Goal: Information Seeking & Learning: Learn about a topic

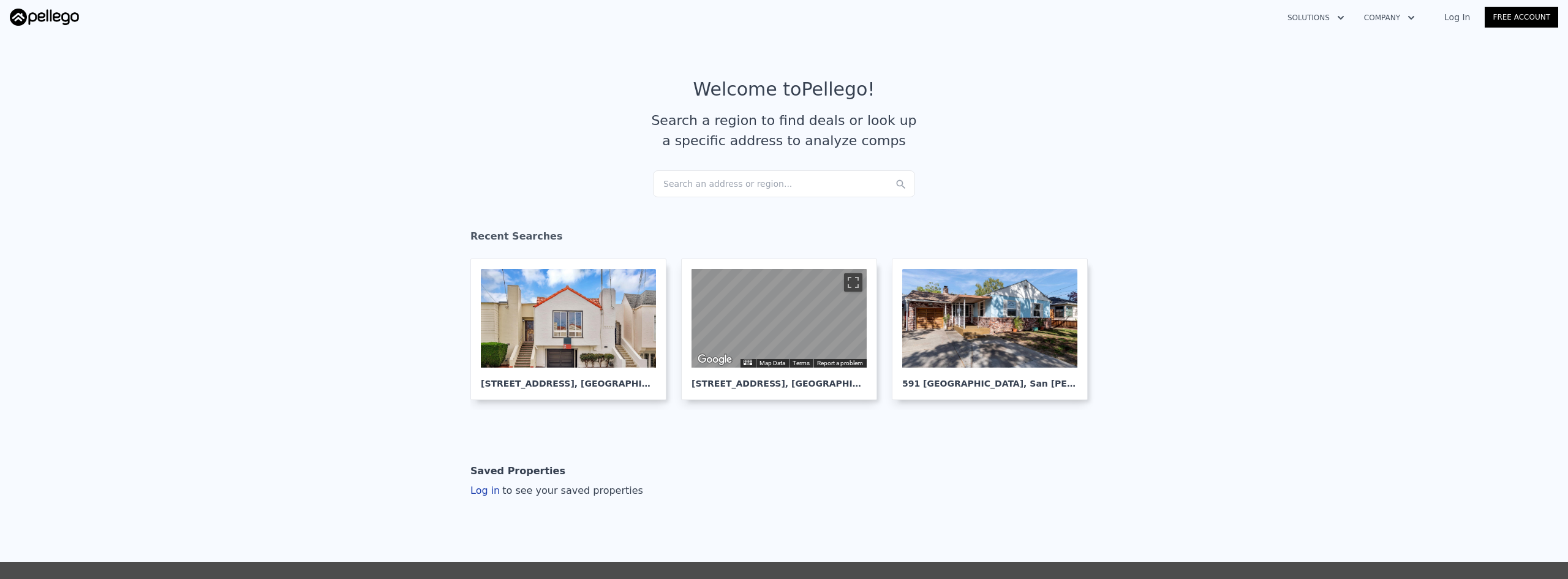
click at [796, 187] on div "Search an address or region..." at bounding box center [784, 184] width 262 height 27
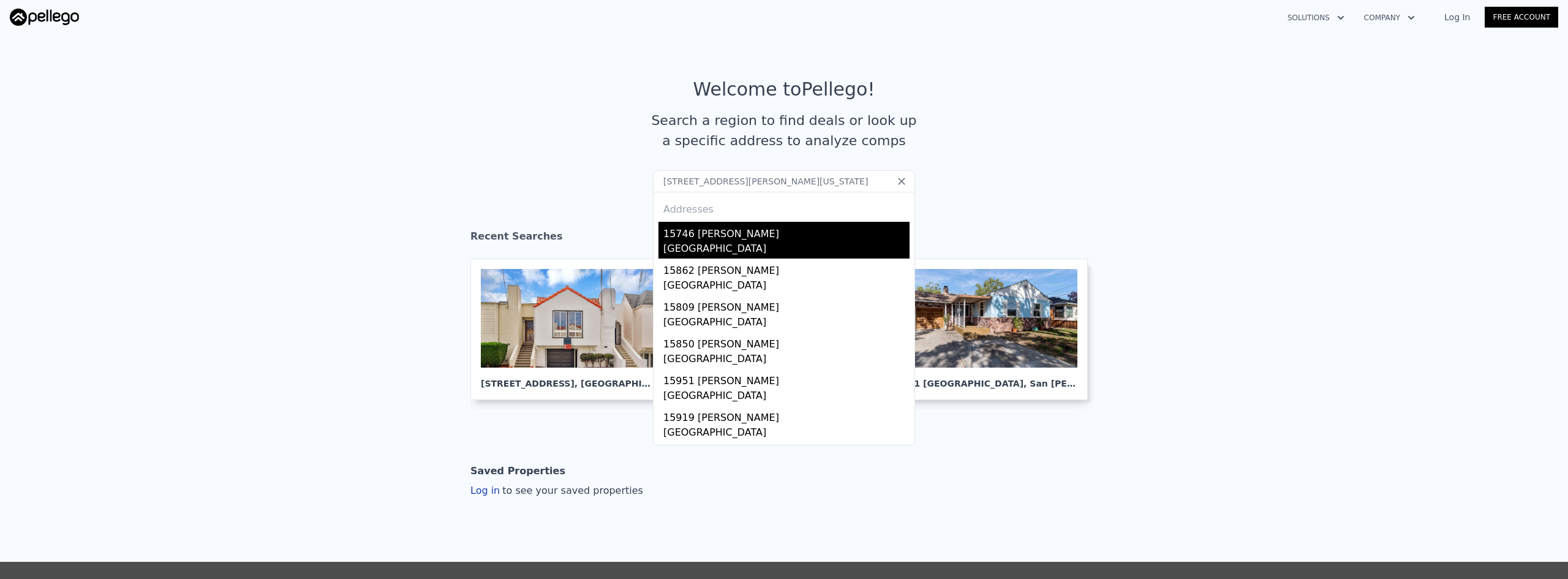
type input "[STREET_ADDRESS][PERSON_NAME][US_STATE]"
click at [720, 244] on div "[GEOGRAPHIC_DATA]" at bounding box center [786, 249] width 246 height 17
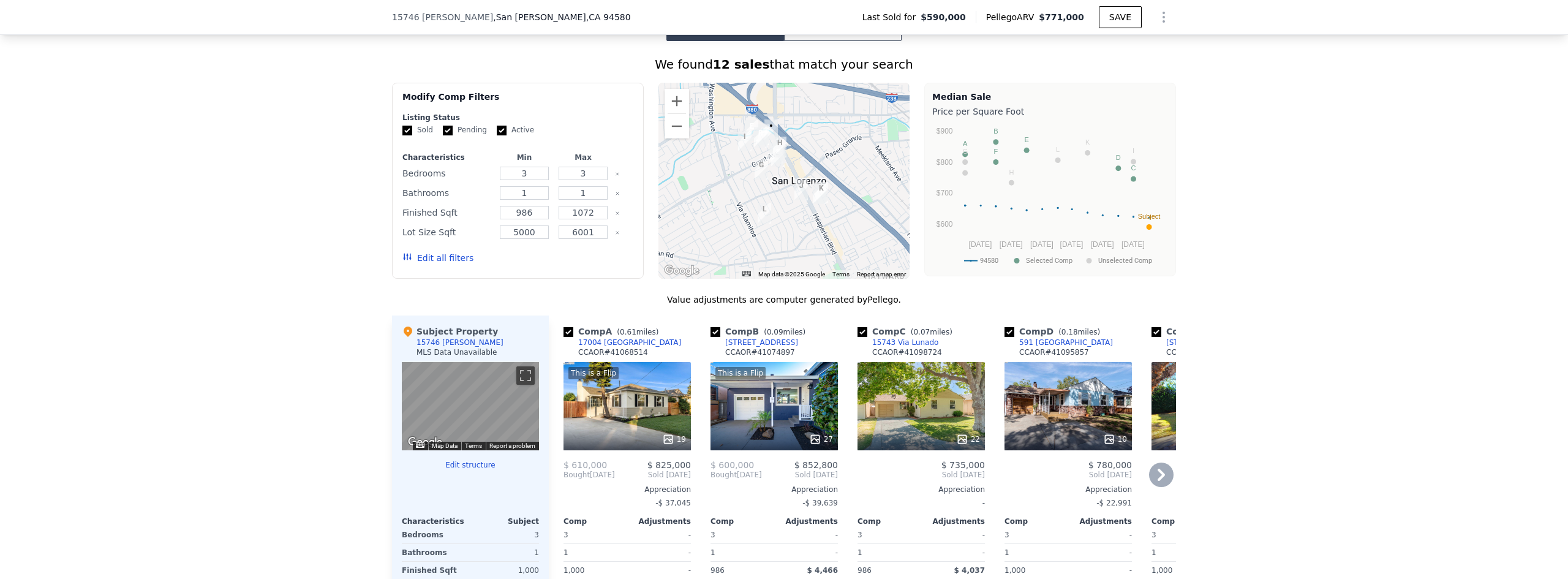
scroll to position [792, 0]
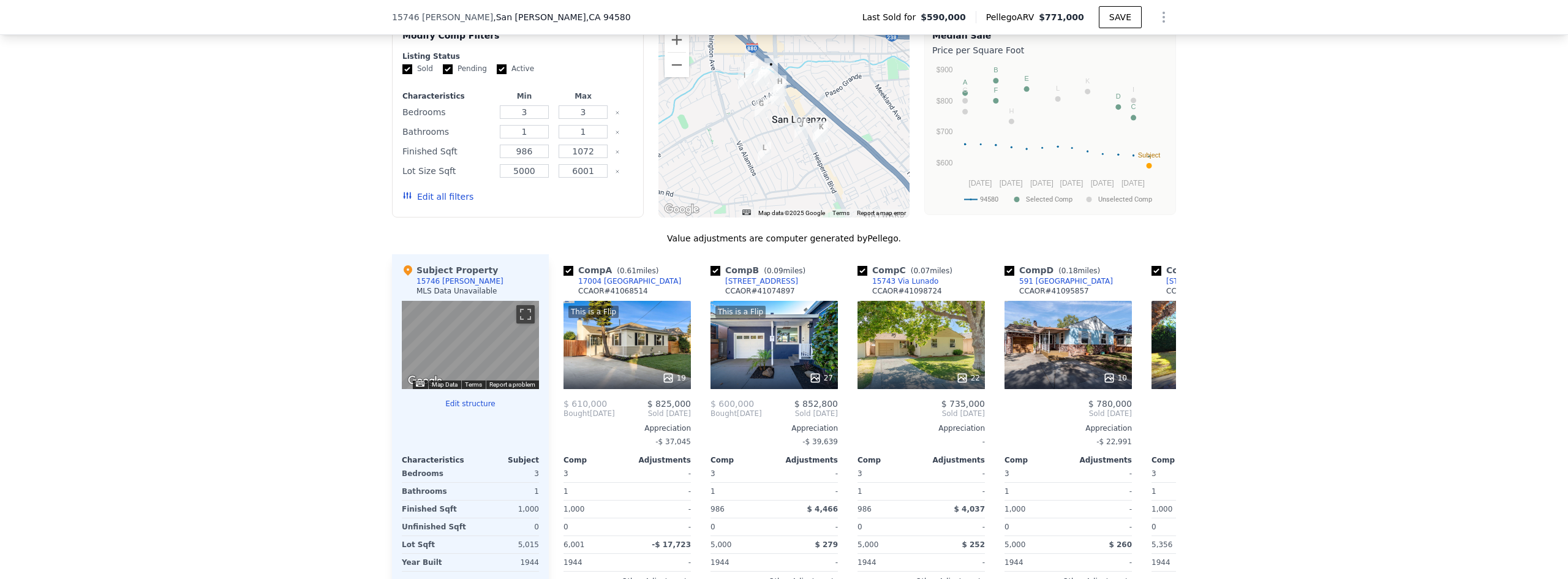
click at [1338, 212] on div "We found 12 sales that match your search Filters Map Prices Modify Comp Filters…" at bounding box center [784, 316] width 1568 height 672
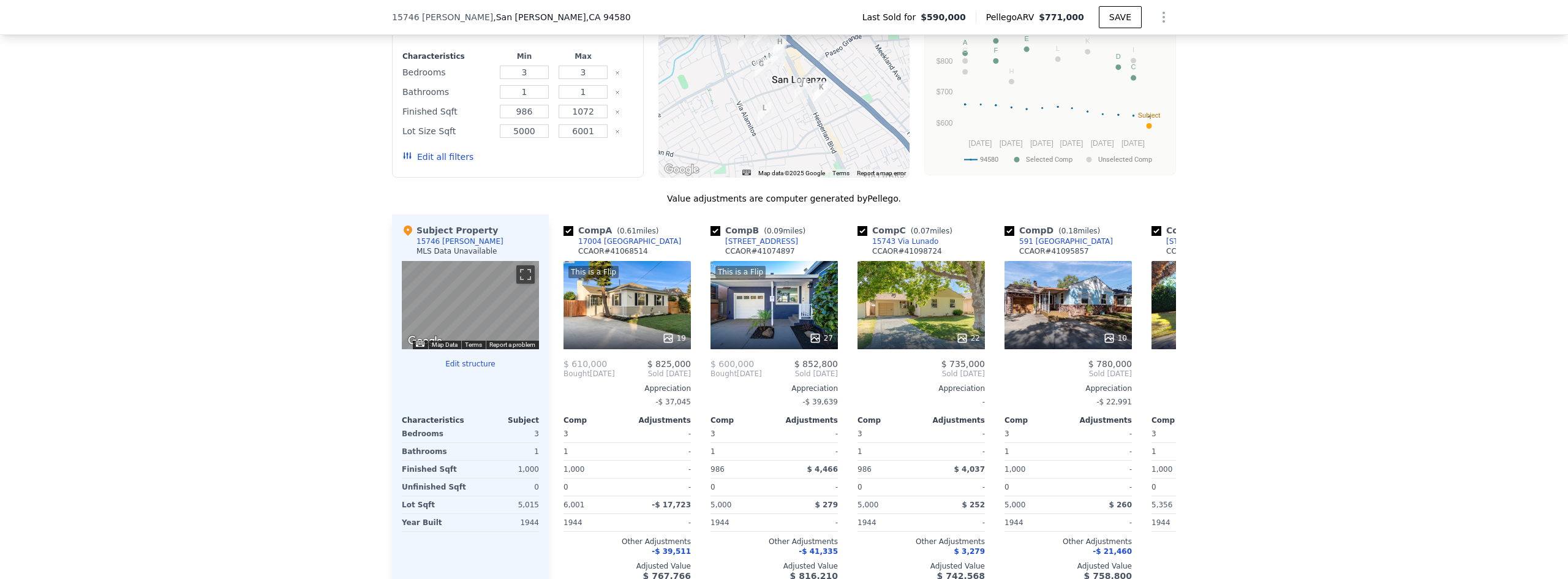
scroll to position [853, 0]
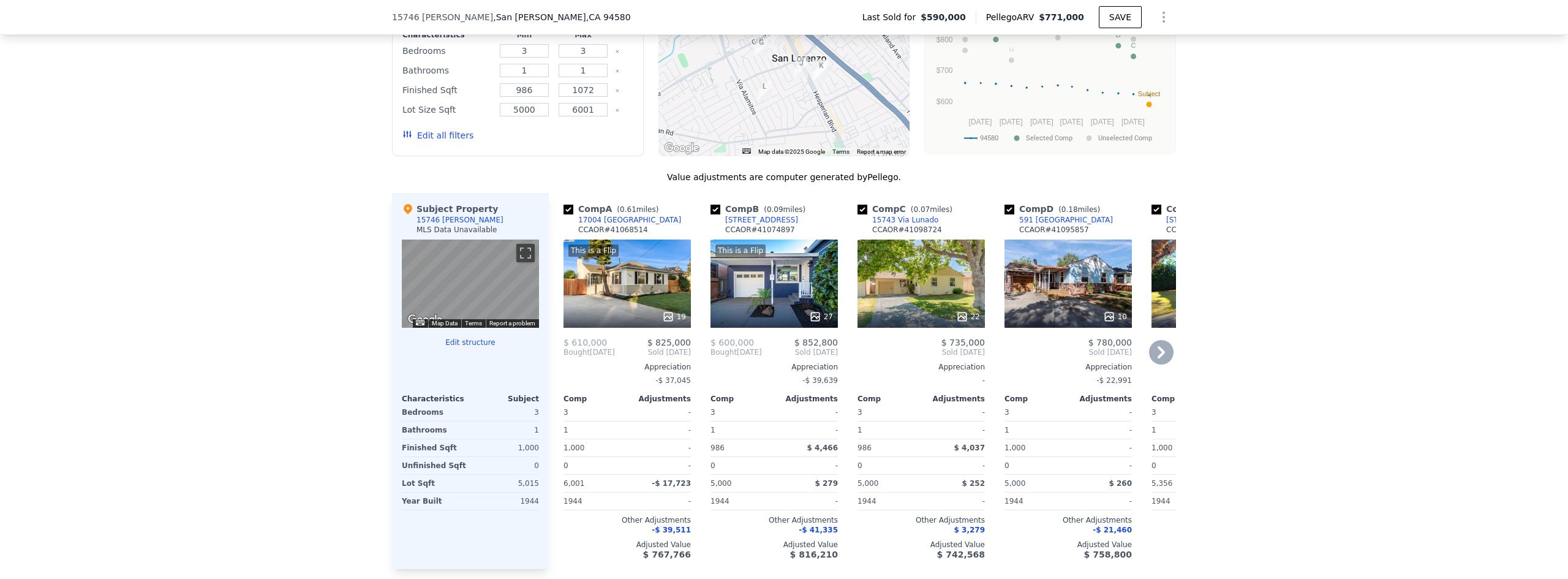
click at [909, 273] on div "22" at bounding box center [921, 284] width 127 height 88
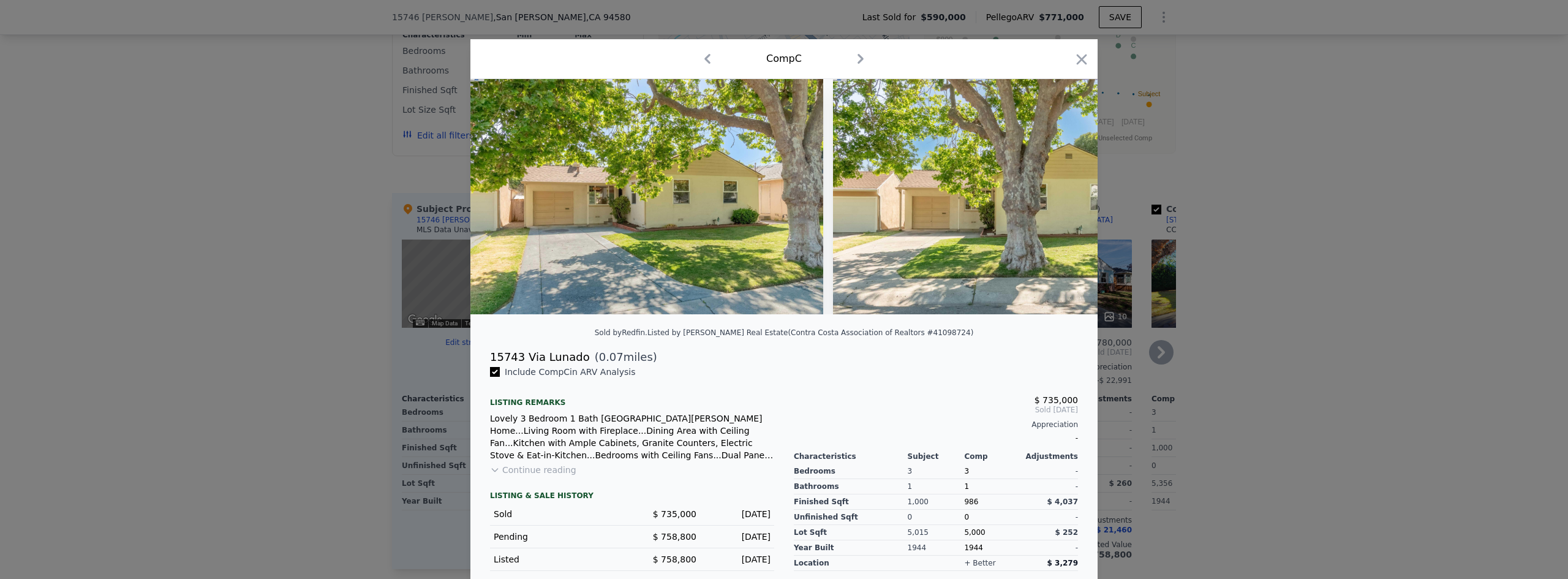
drag, startPoint x: 1079, startPoint y: 60, endPoint x: 979, endPoint y: 318, distance: 276.7
click at [1079, 59] on icon "button" at bounding box center [1081, 59] width 17 height 17
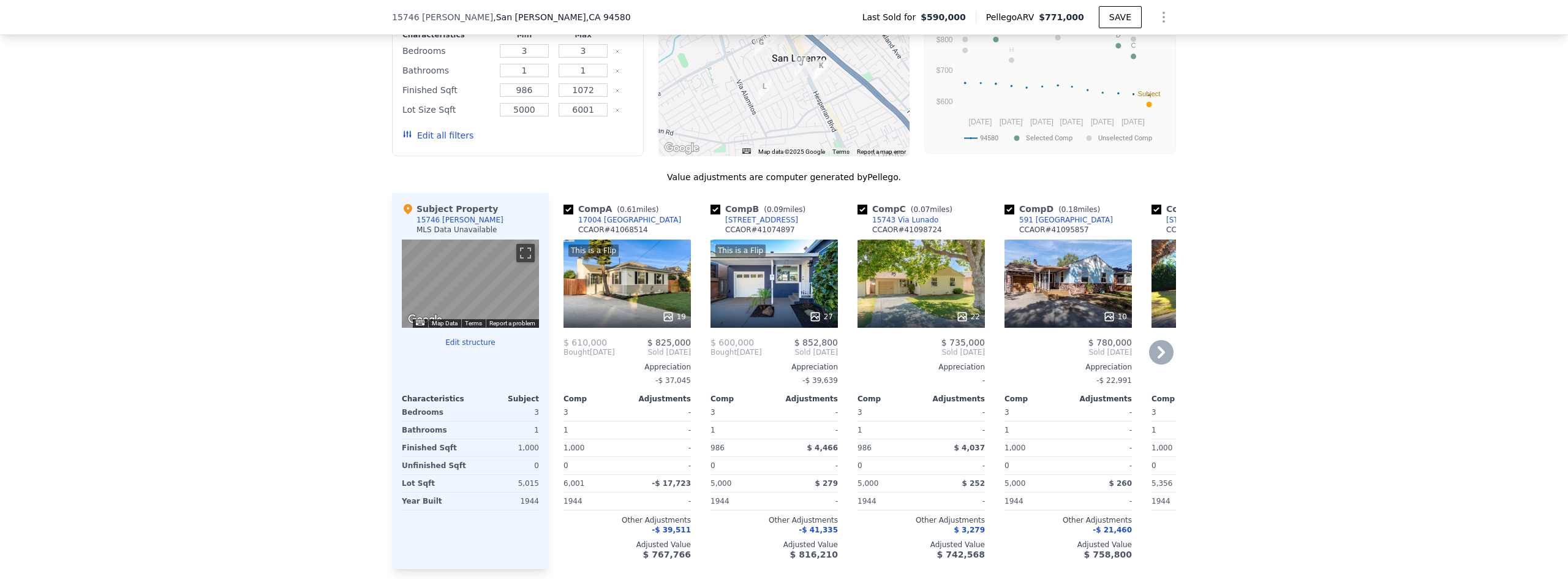
click at [893, 281] on div "22" at bounding box center [921, 284] width 127 height 88
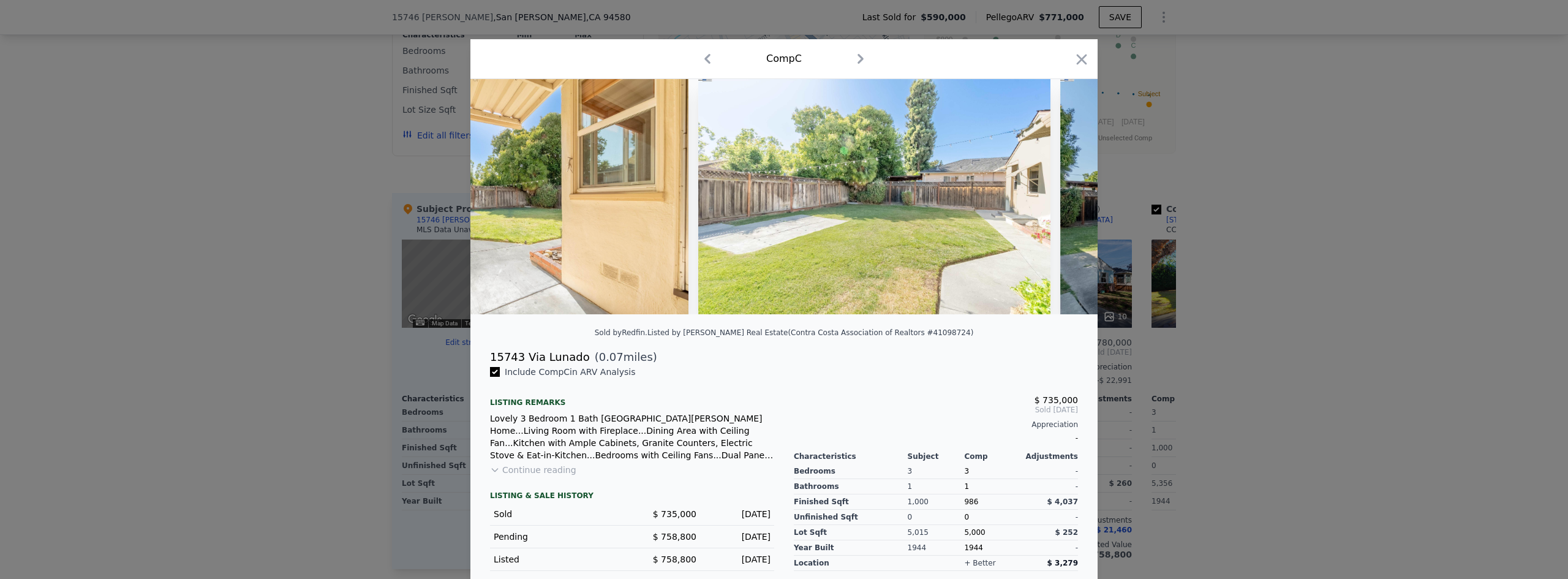
scroll to position [0, 6344]
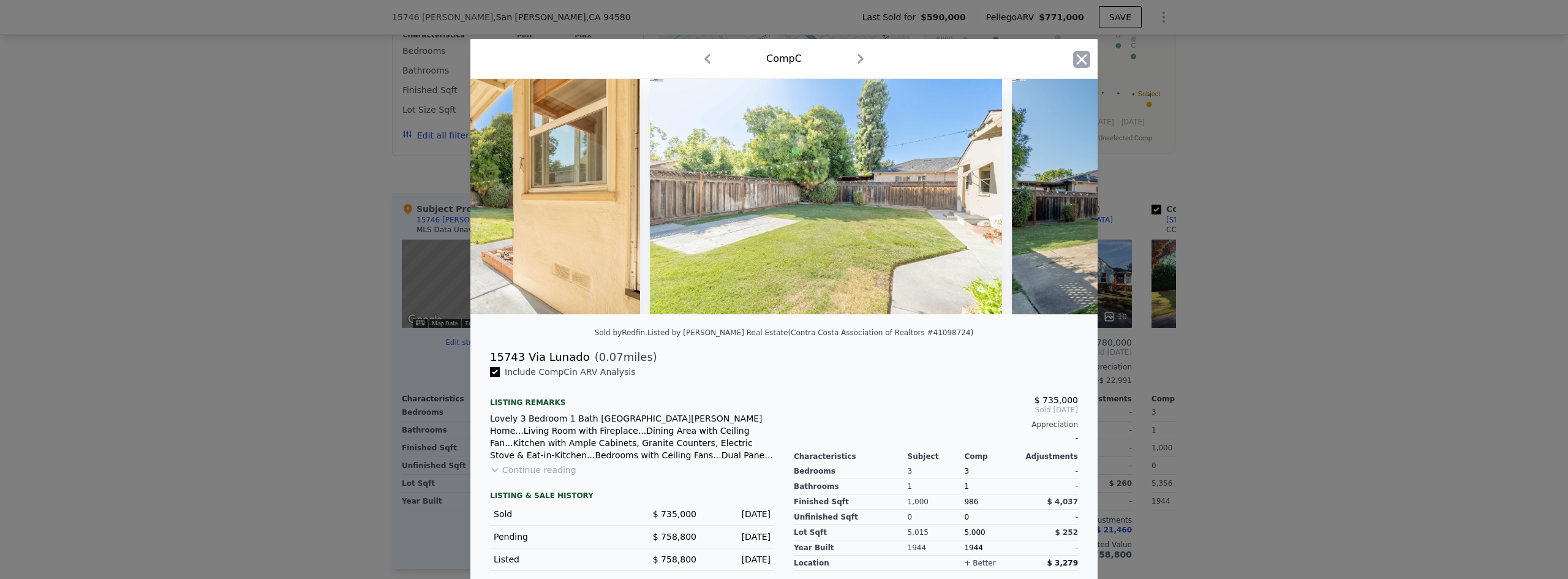
click at [1079, 60] on icon "button" at bounding box center [1081, 59] width 17 height 17
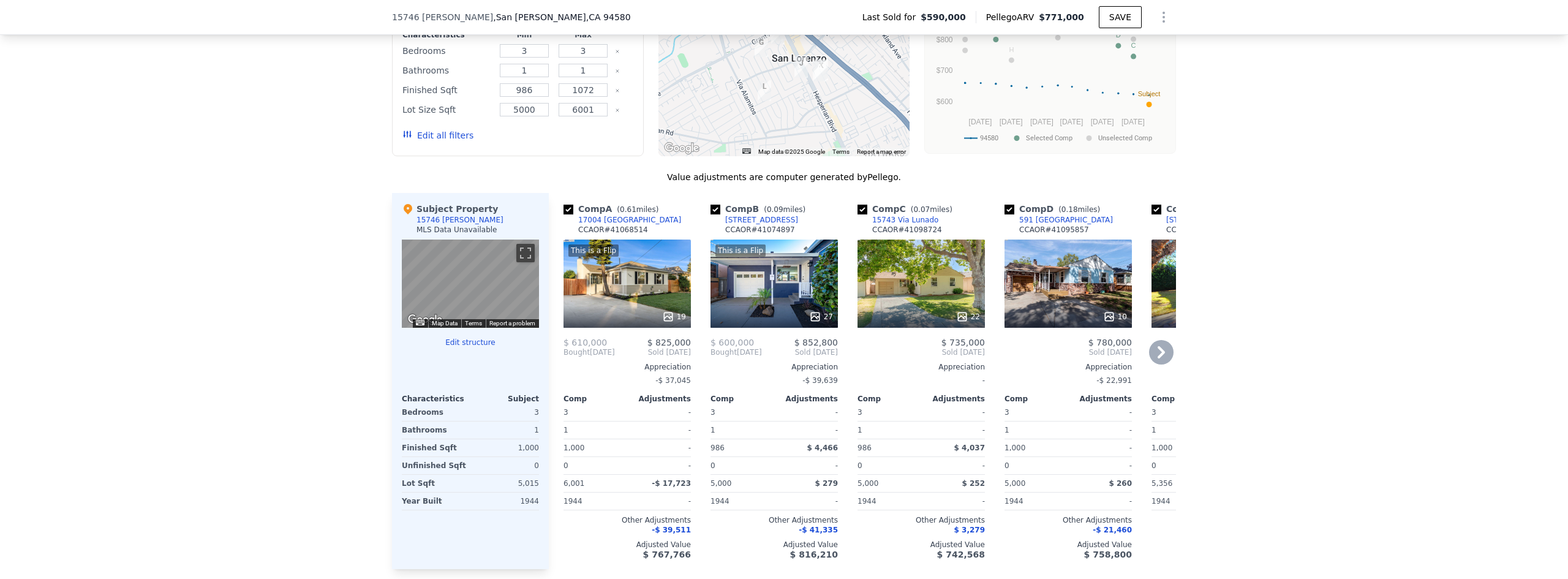
click at [628, 289] on div "This is a Flip 19" at bounding box center [627, 284] width 127 height 88
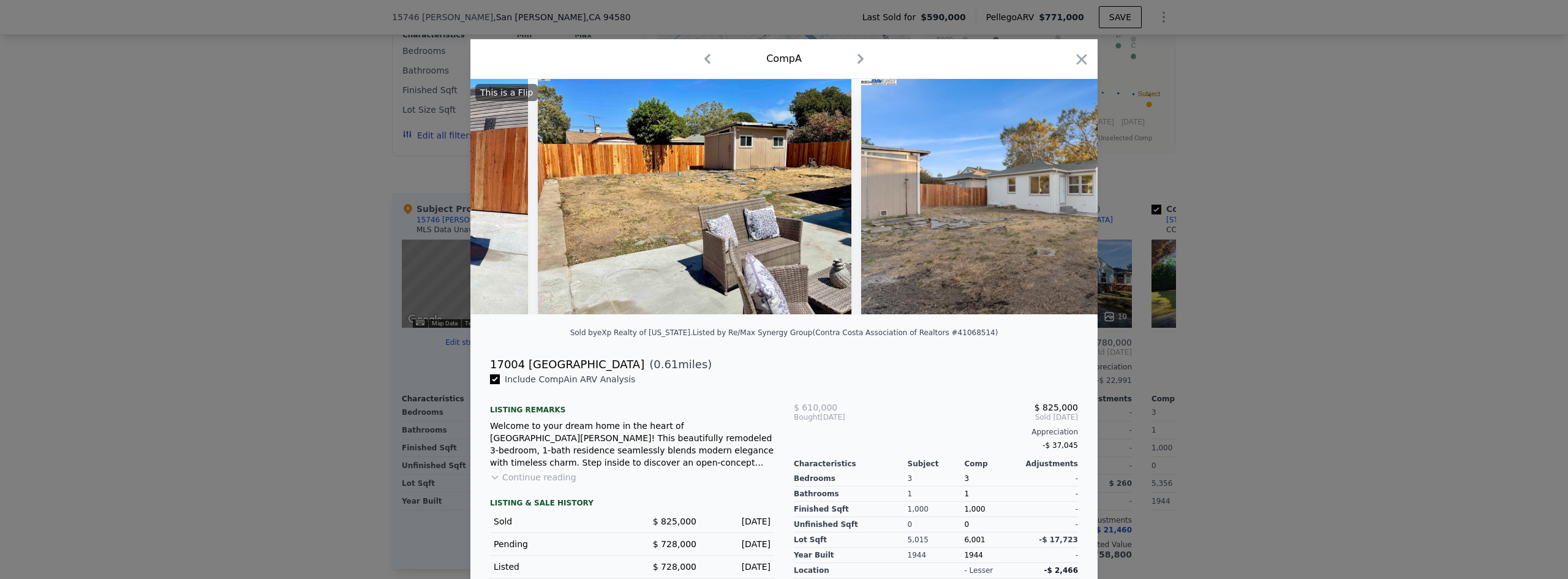
scroll to position [0, 6134]
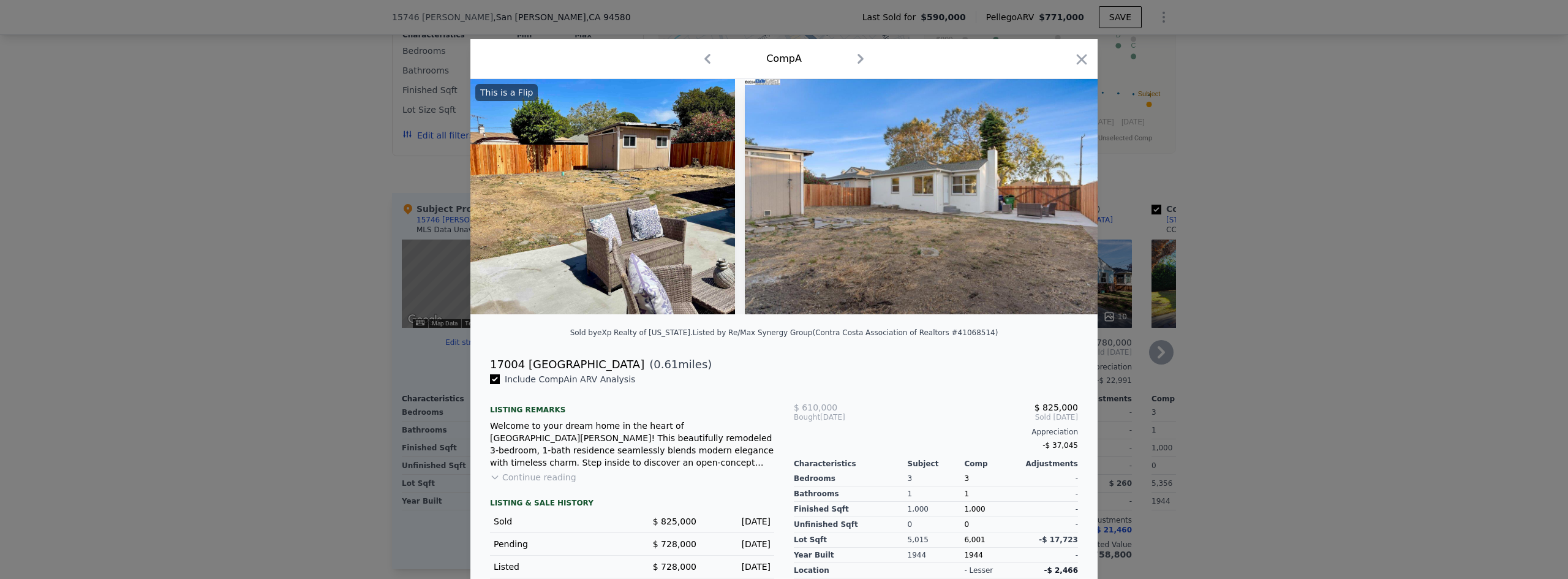
drag, startPoint x: 1077, startPoint y: 59, endPoint x: 867, endPoint y: 304, distance: 322.7
click at [1077, 58] on icon "button" at bounding box center [1082, 59] width 10 height 10
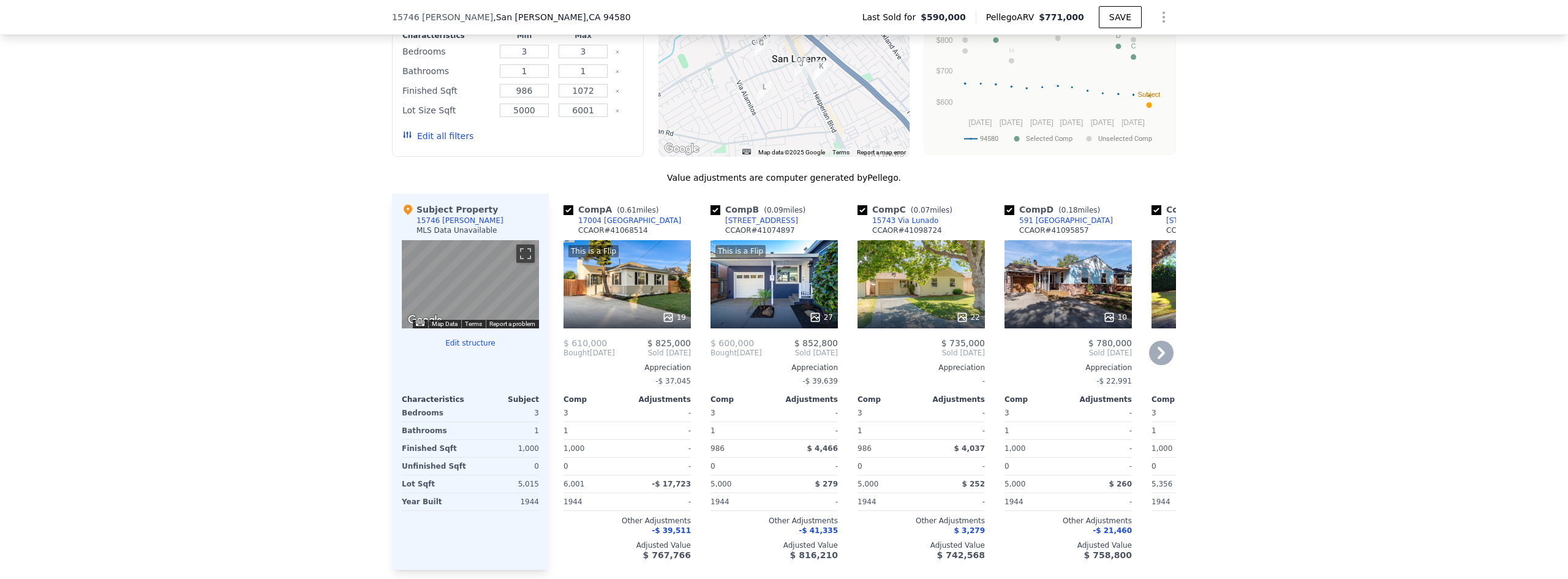
scroll to position [853, 0]
click at [757, 288] on div "This is a Flip 27" at bounding box center [774, 284] width 127 height 88
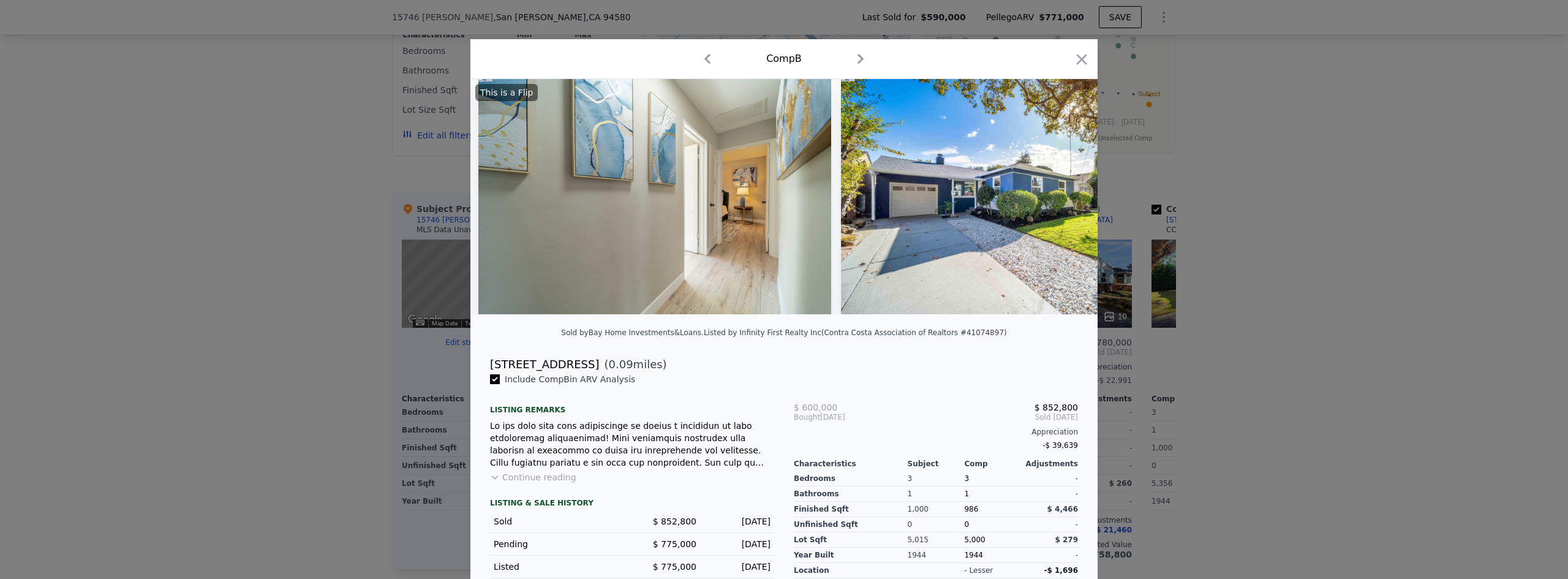
scroll to position [0, 8358]
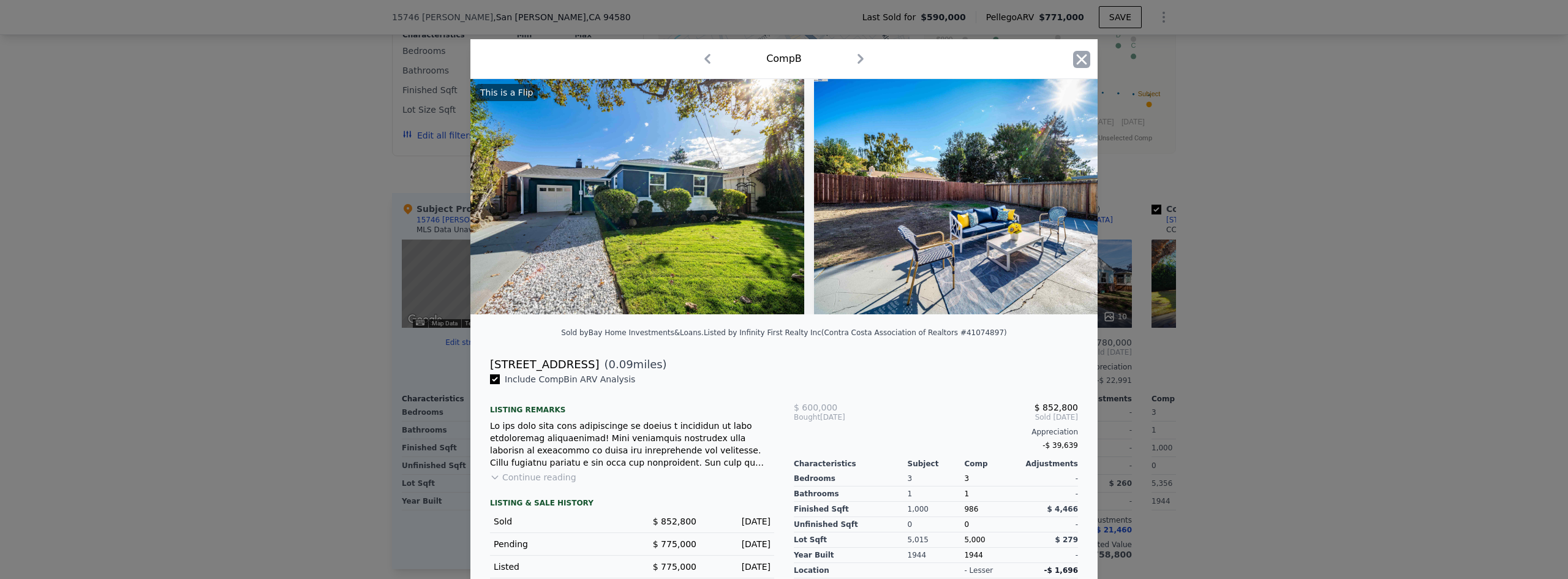
click at [1075, 64] on icon "button" at bounding box center [1081, 59] width 17 height 17
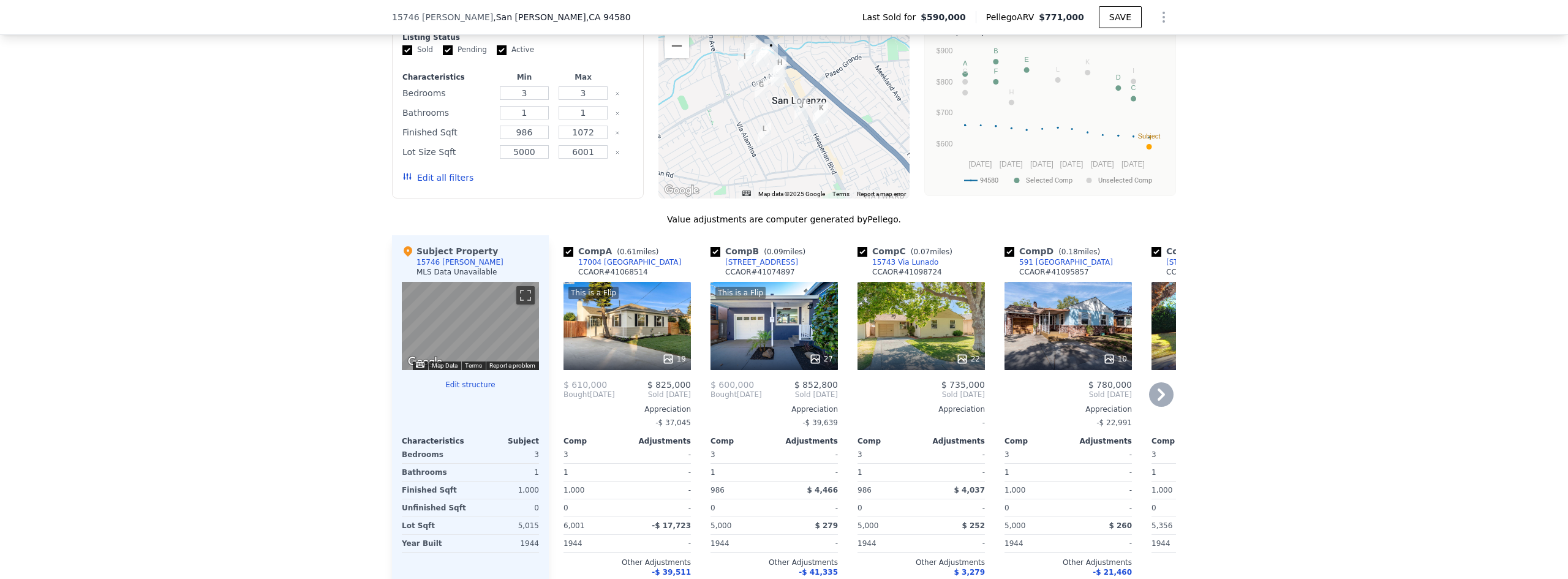
scroll to position [792, 0]
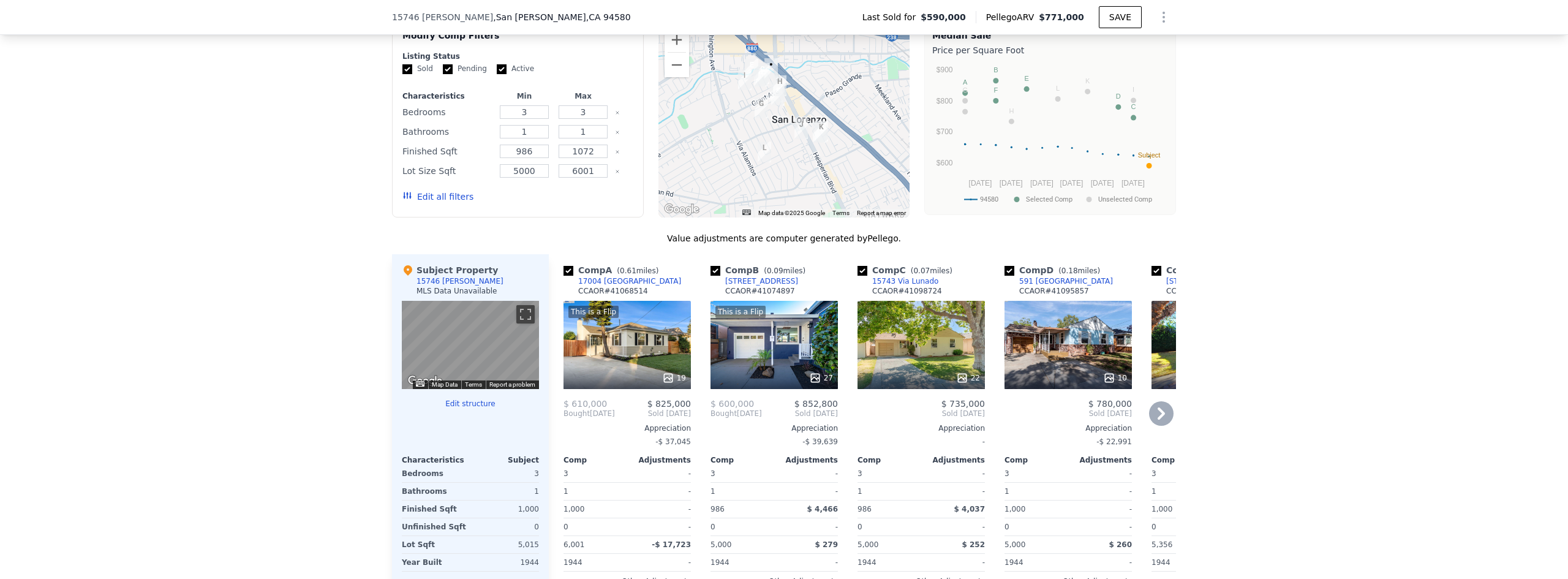
click at [1149, 408] on icon at bounding box center [1161, 413] width 24 height 24
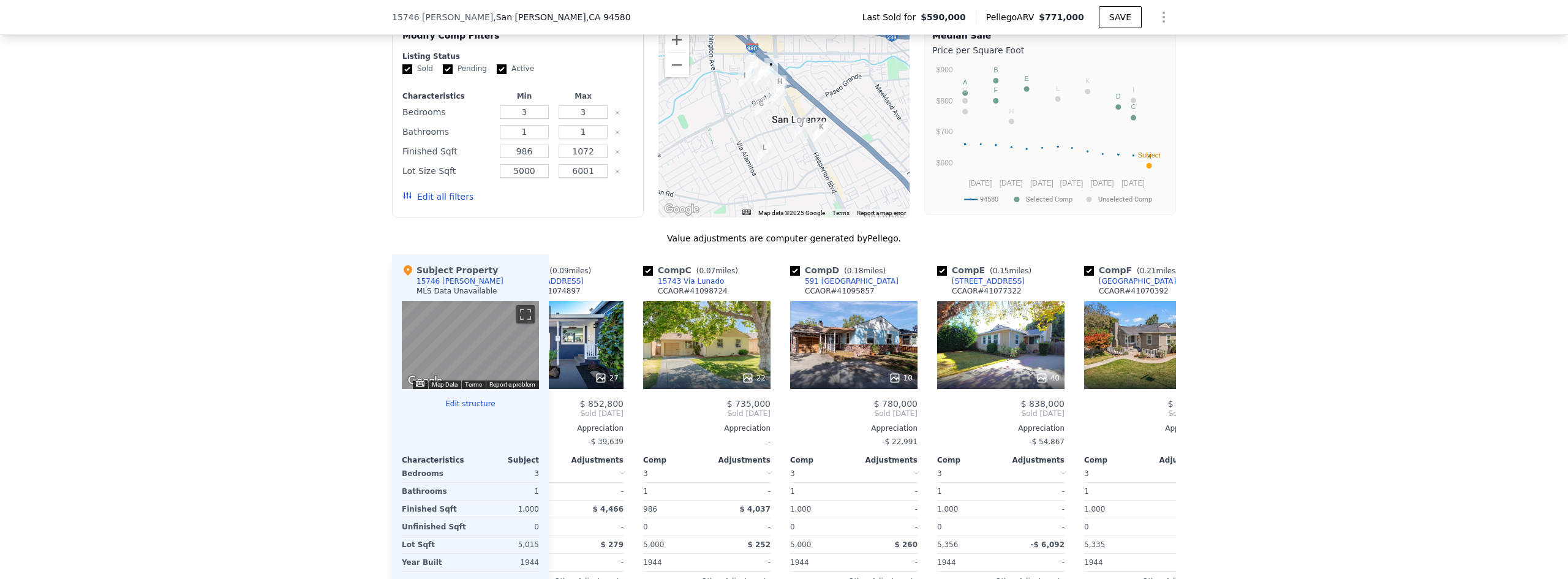
scroll to position [0, 294]
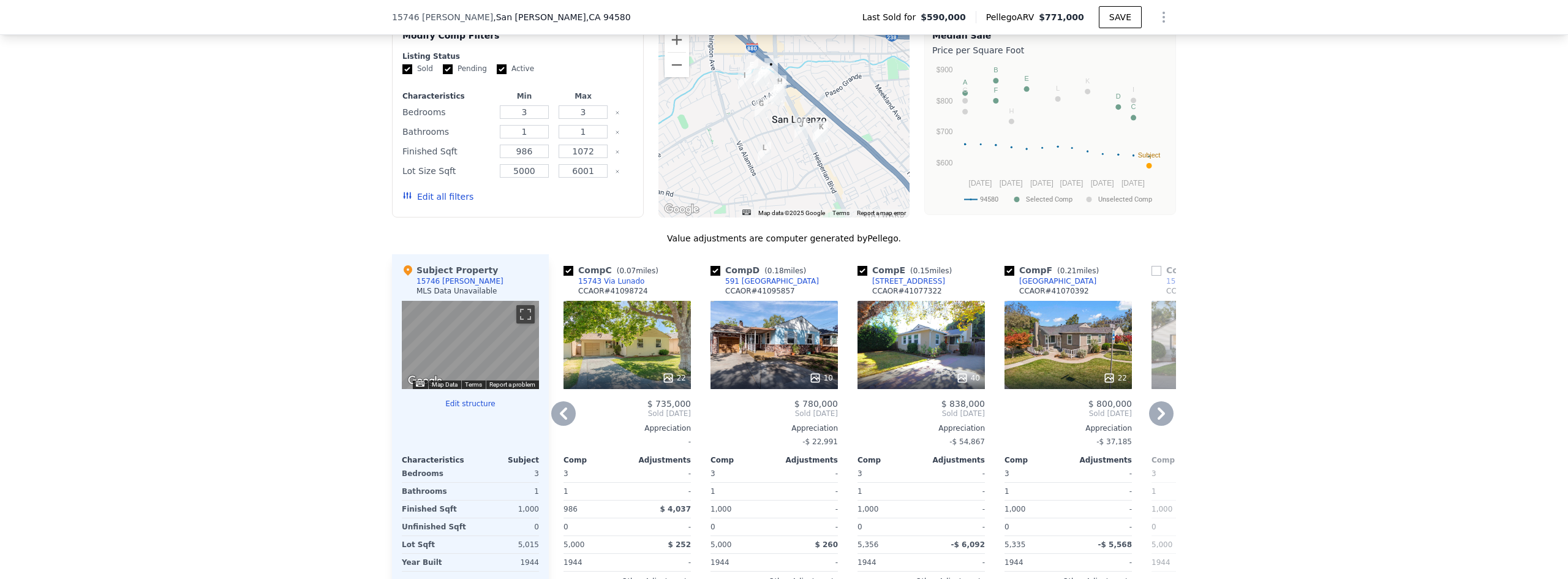
click at [766, 347] on div "10" at bounding box center [774, 345] width 127 height 88
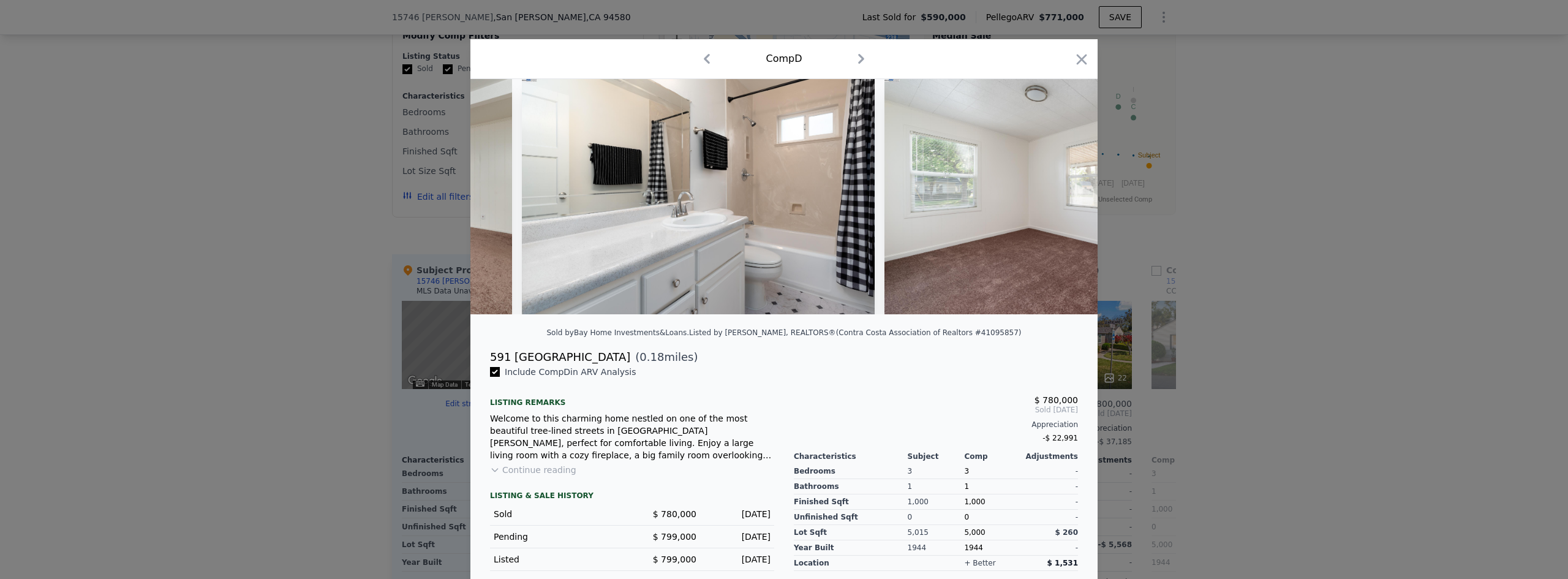
scroll to position [0, 1781]
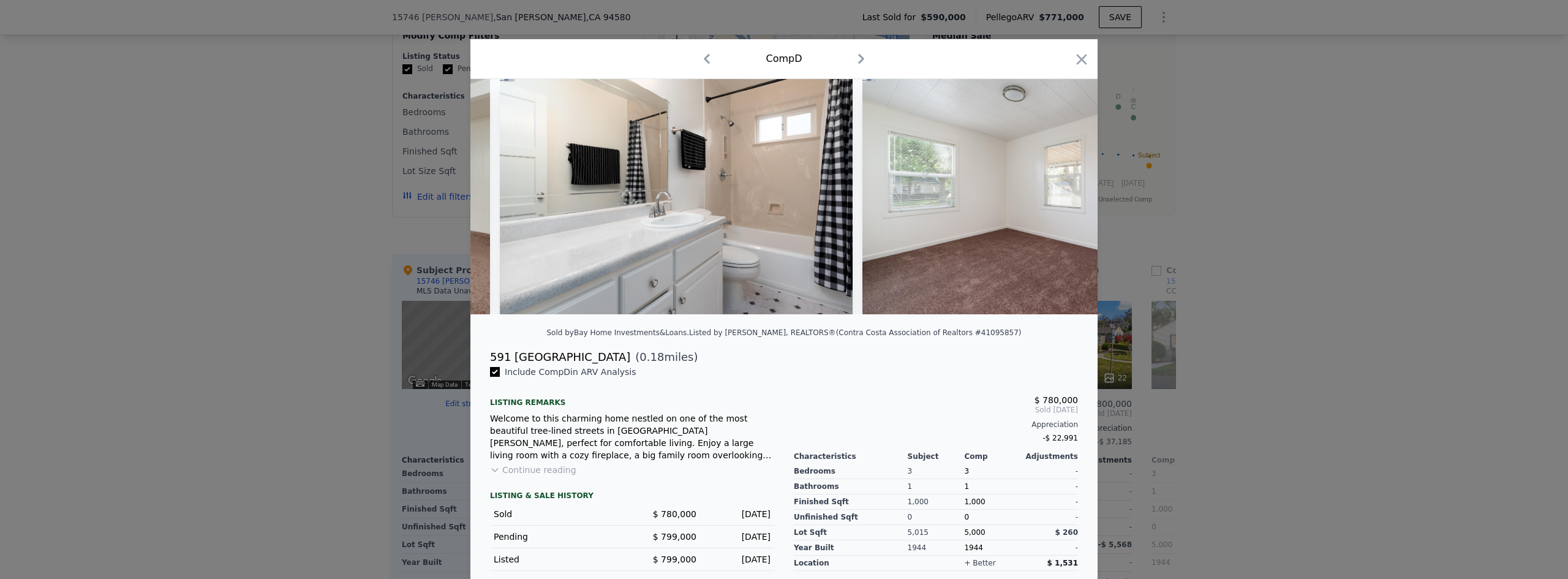
click at [1078, 60] on icon "button" at bounding box center [1081, 59] width 17 height 17
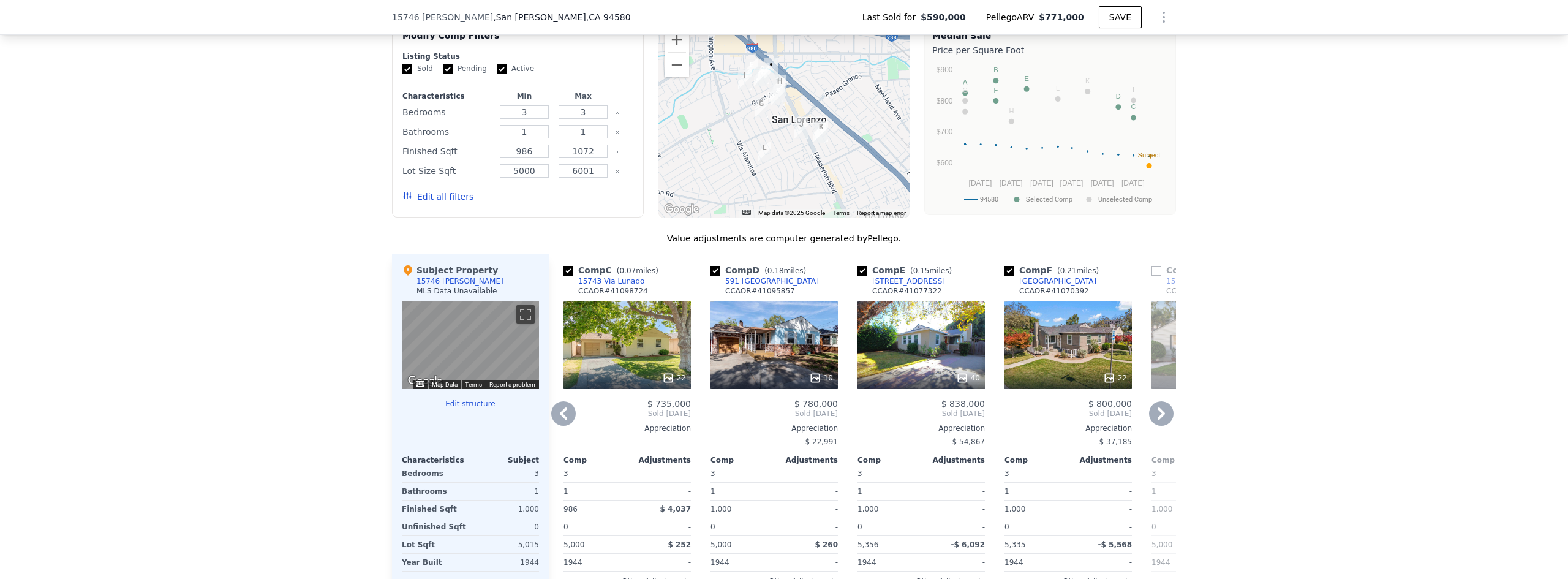
click at [1040, 359] on div "22" at bounding box center [1068, 345] width 127 height 88
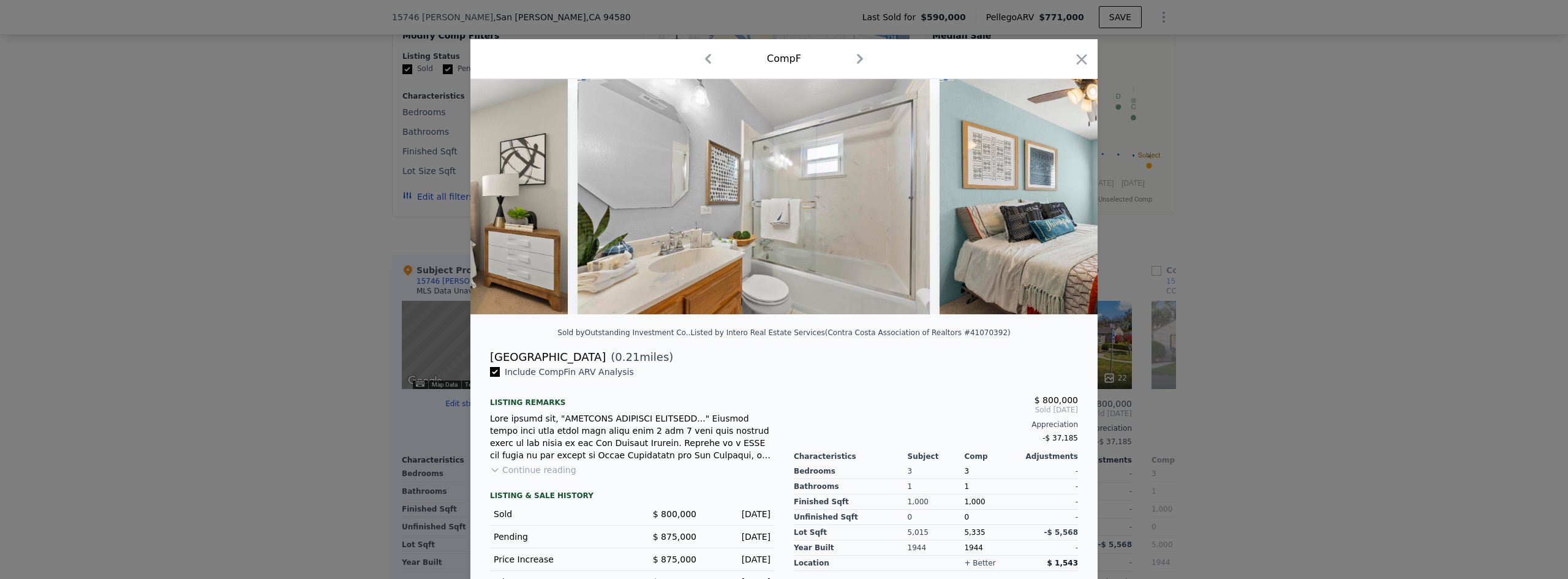
scroll to position [0, 2334]
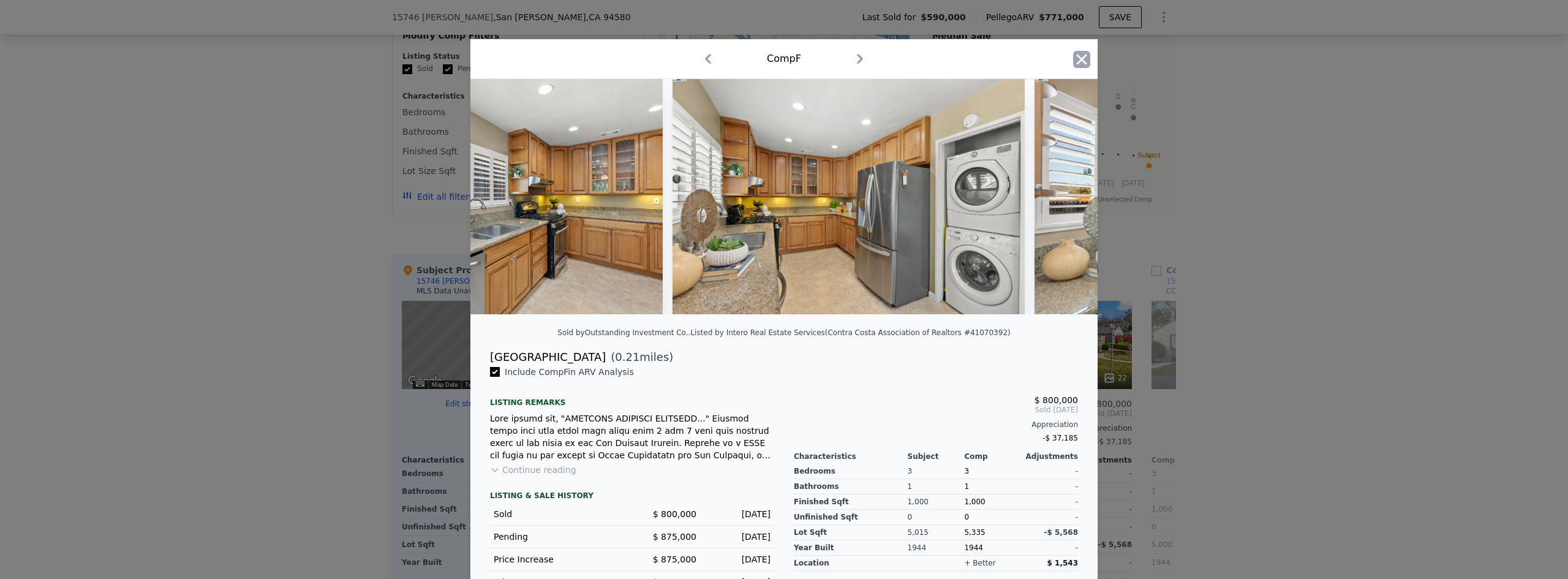
click at [1080, 60] on icon "button" at bounding box center [1081, 59] width 17 height 17
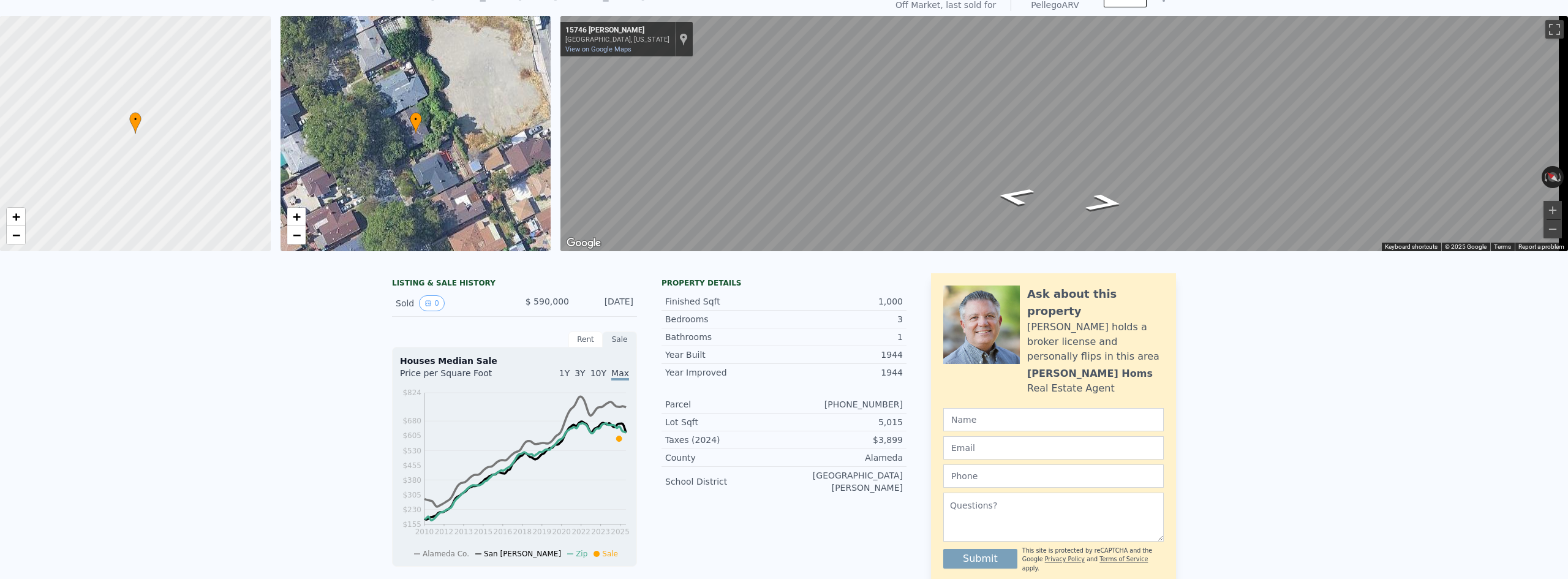
scroll to position [4, 0]
